Goal: Find contact information: Find contact information

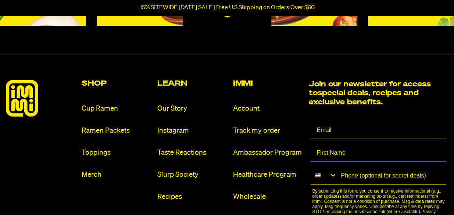
scroll to position [3347, 0]
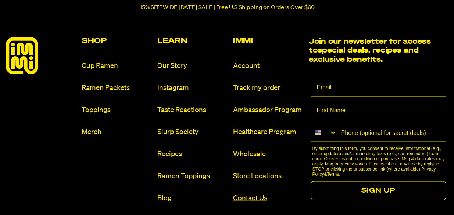
click at [251, 195] on link "Contact Us" at bounding box center [268, 198] width 70 height 10
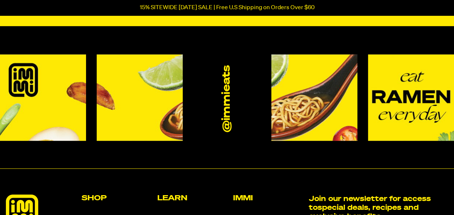
scroll to position [74, 0]
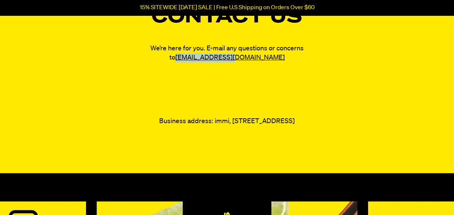
drag, startPoint x: 276, startPoint y: 58, endPoint x: 181, endPoint y: 59, distance: 94.5
click at [181, 59] on p "We’re here for you. E-mail any questions or concerns to [EMAIL_ADDRESS][DOMAIN_…" at bounding box center [227, 53] width 184 height 18
copy link "[EMAIL_ADDRESS][DOMAIN_NAME]"
